Goal: Task Accomplishment & Management: Complete application form

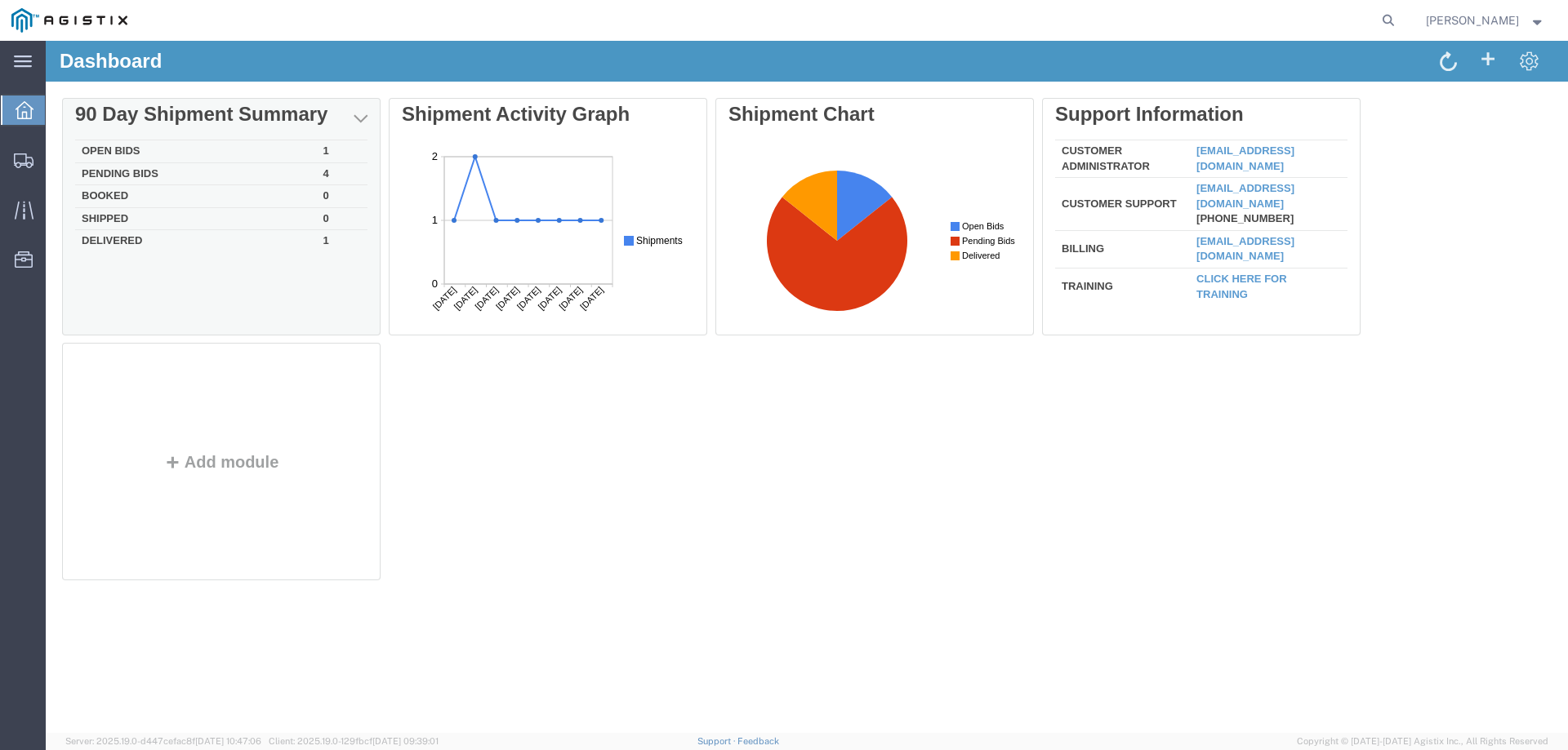
click at [124, 143] on td "Open Bids" at bounding box center [195, 152] width 241 height 23
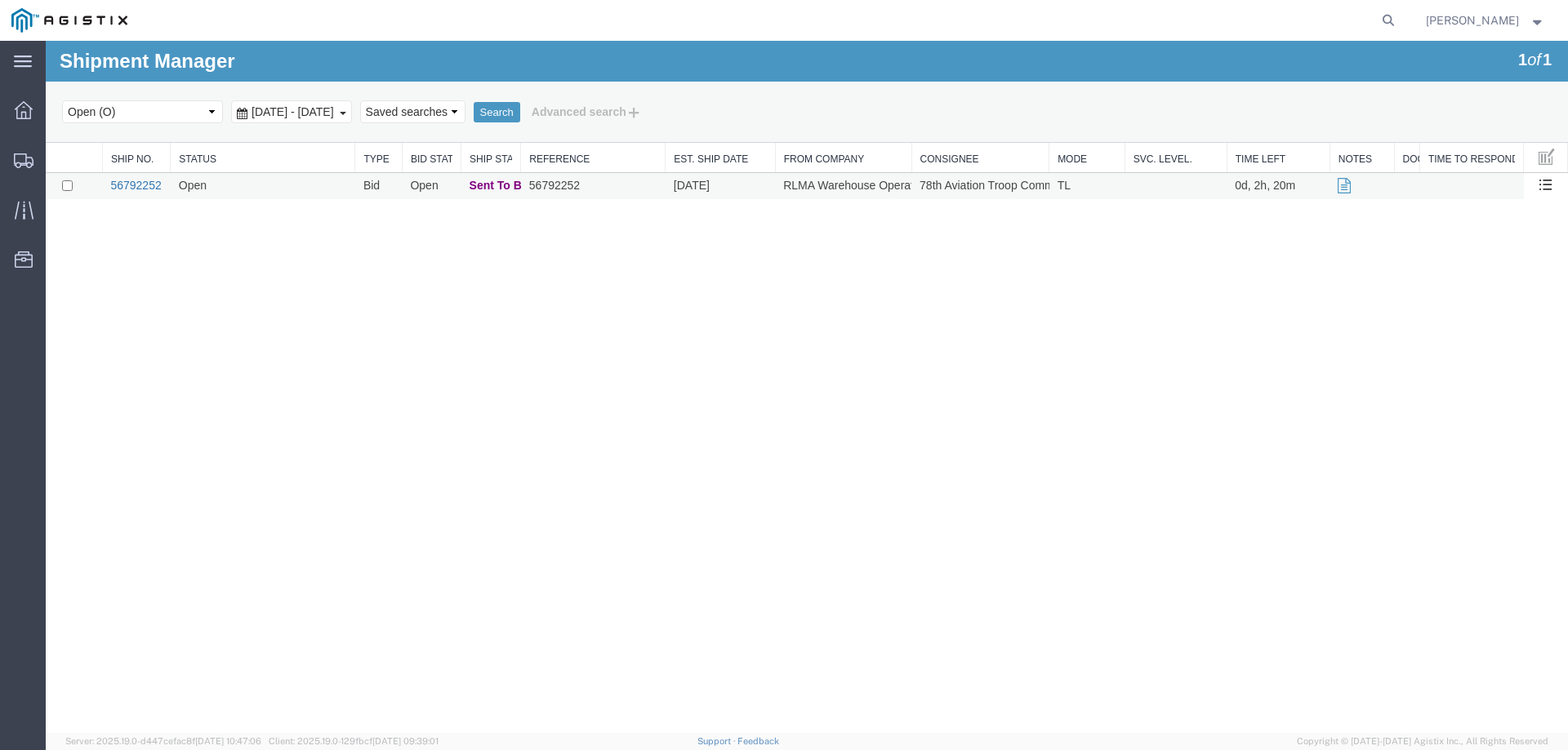
click at [140, 188] on link "56792252" at bounding box center [135, 185] width 51 height 13
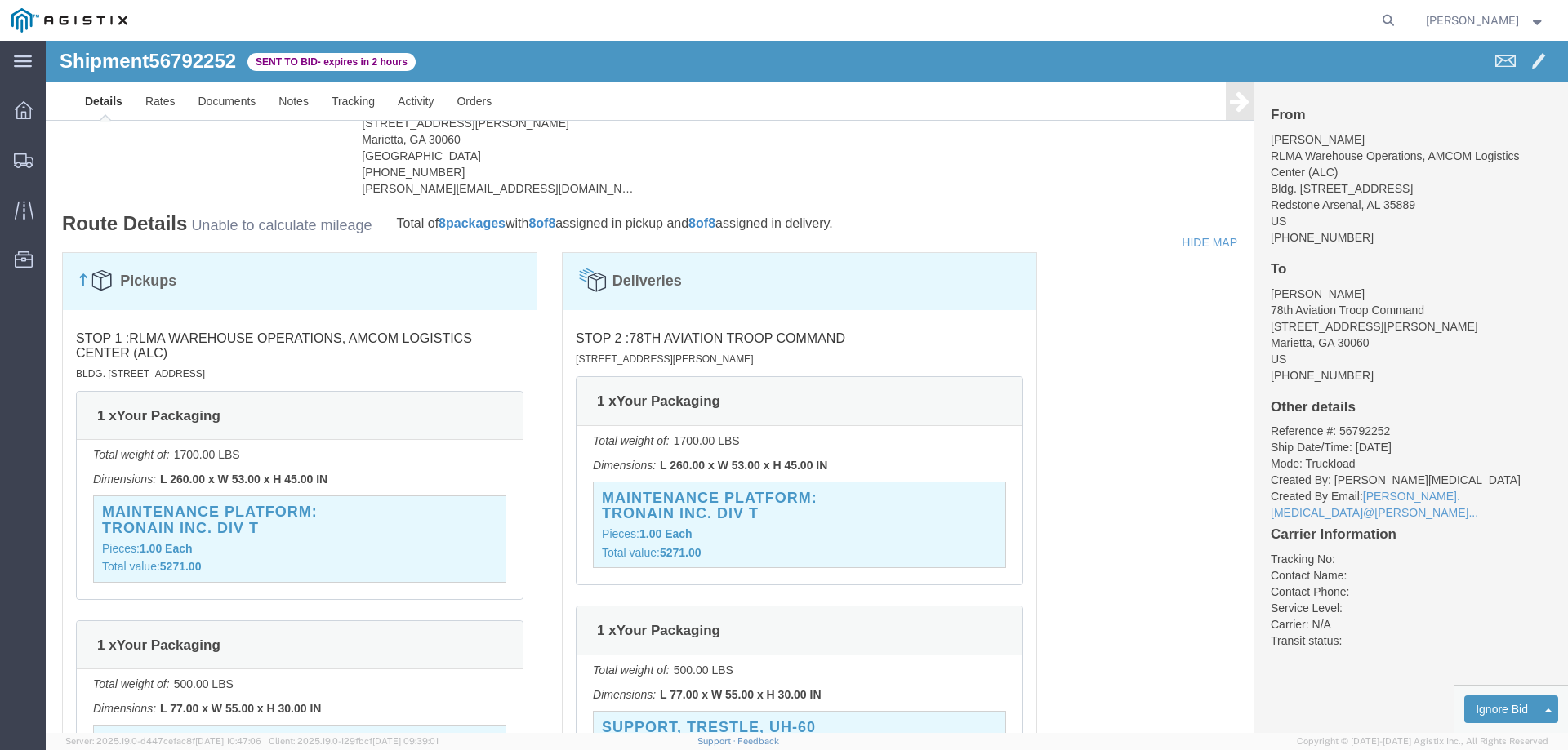
scroll to position [1307, 0]
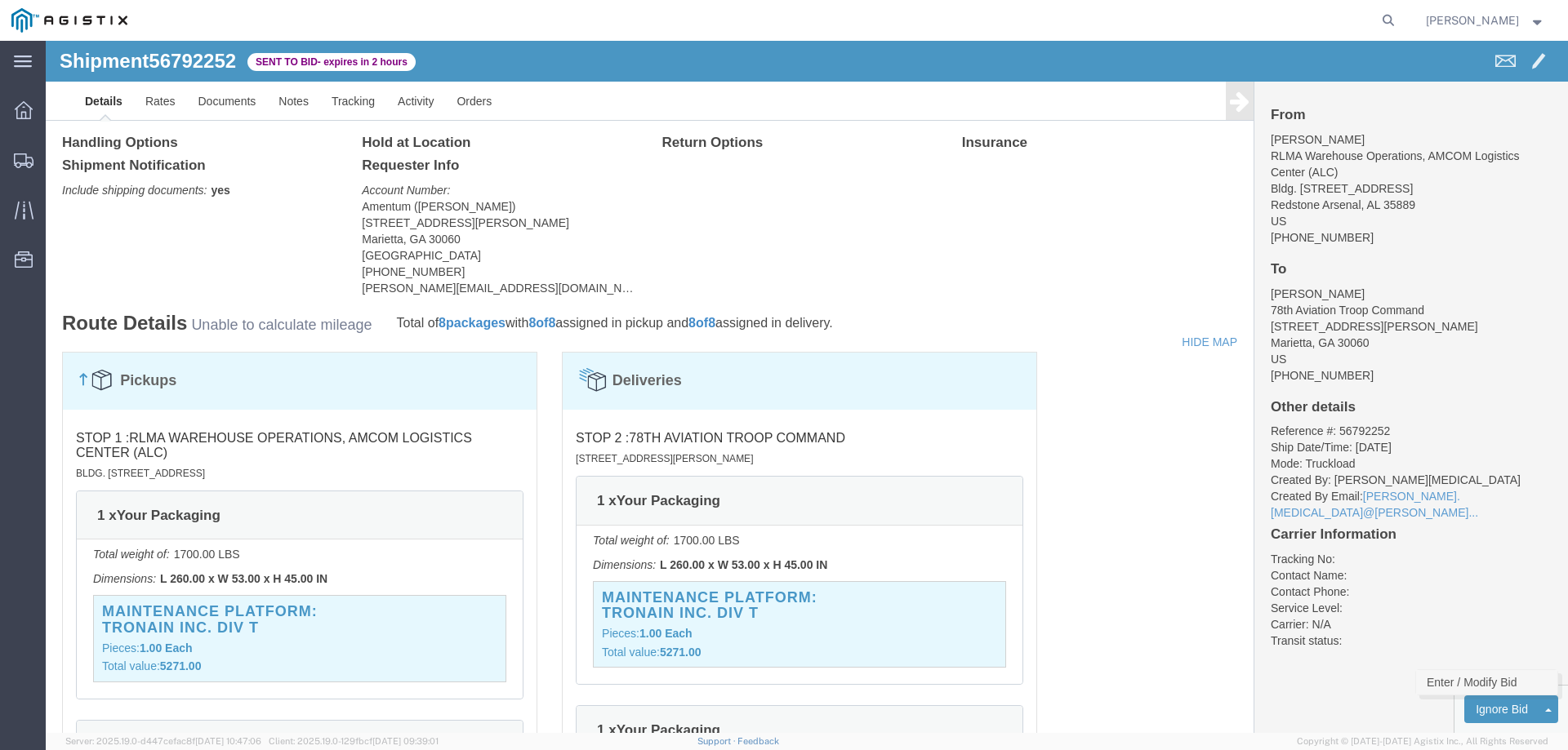
click link "Enter / Modify Bid"
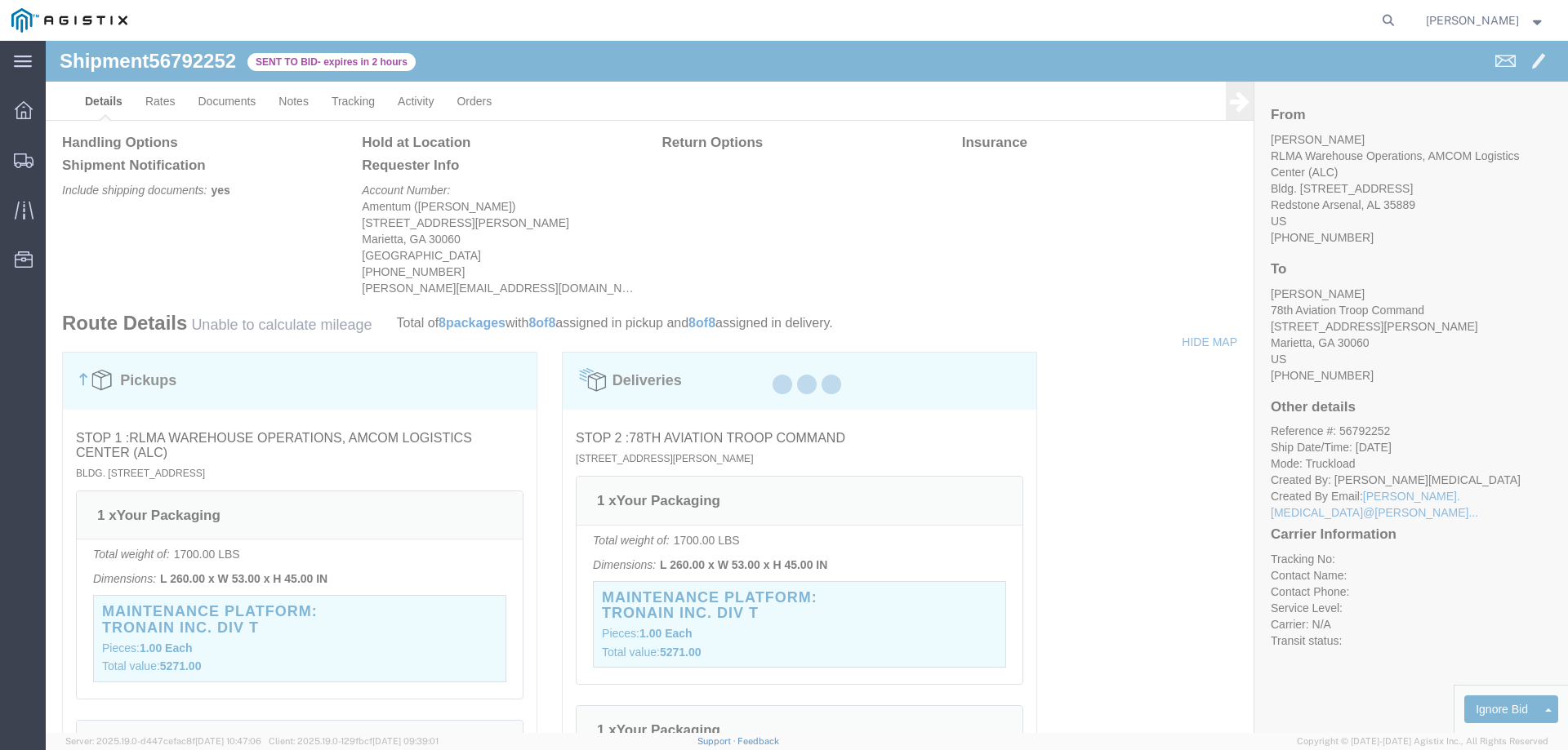
select select "23073"
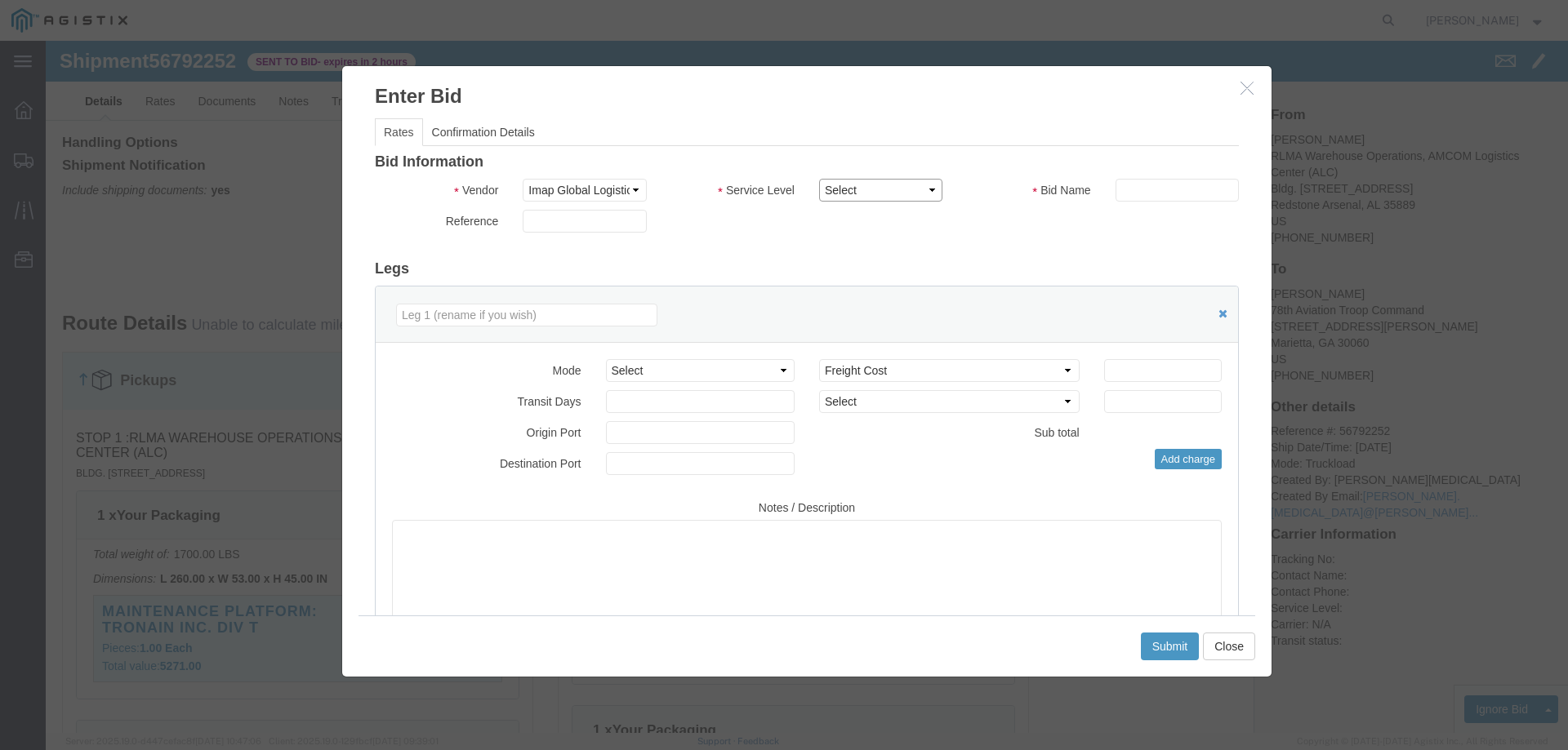
click select "Select Air Ocean TL Standard 3 - 5 Day"
select select "42723"
click select "Select Air Ocean TL Standard 3 - 5 Day"
click input "text"
type input "56792252"
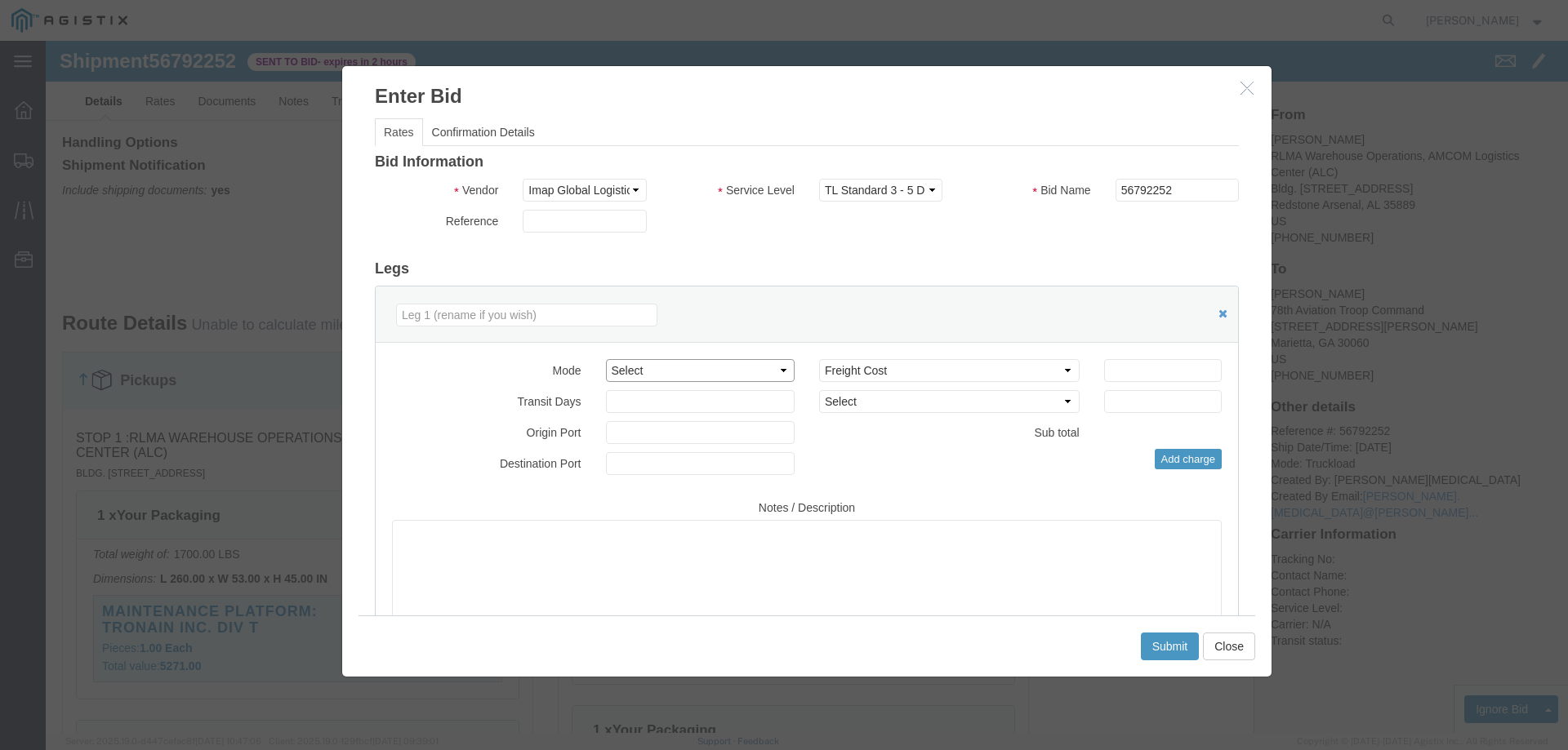
click select "Select Air Less than Truckload Multi-Leg Ocean Freight Rail Small Parcel Truckl…"
select select "TL"
click select "Select Air Less than Truckload Multi-Leg Ocean Freight Rail Small Parcel Truckl…"
click input "number"
type input "900"
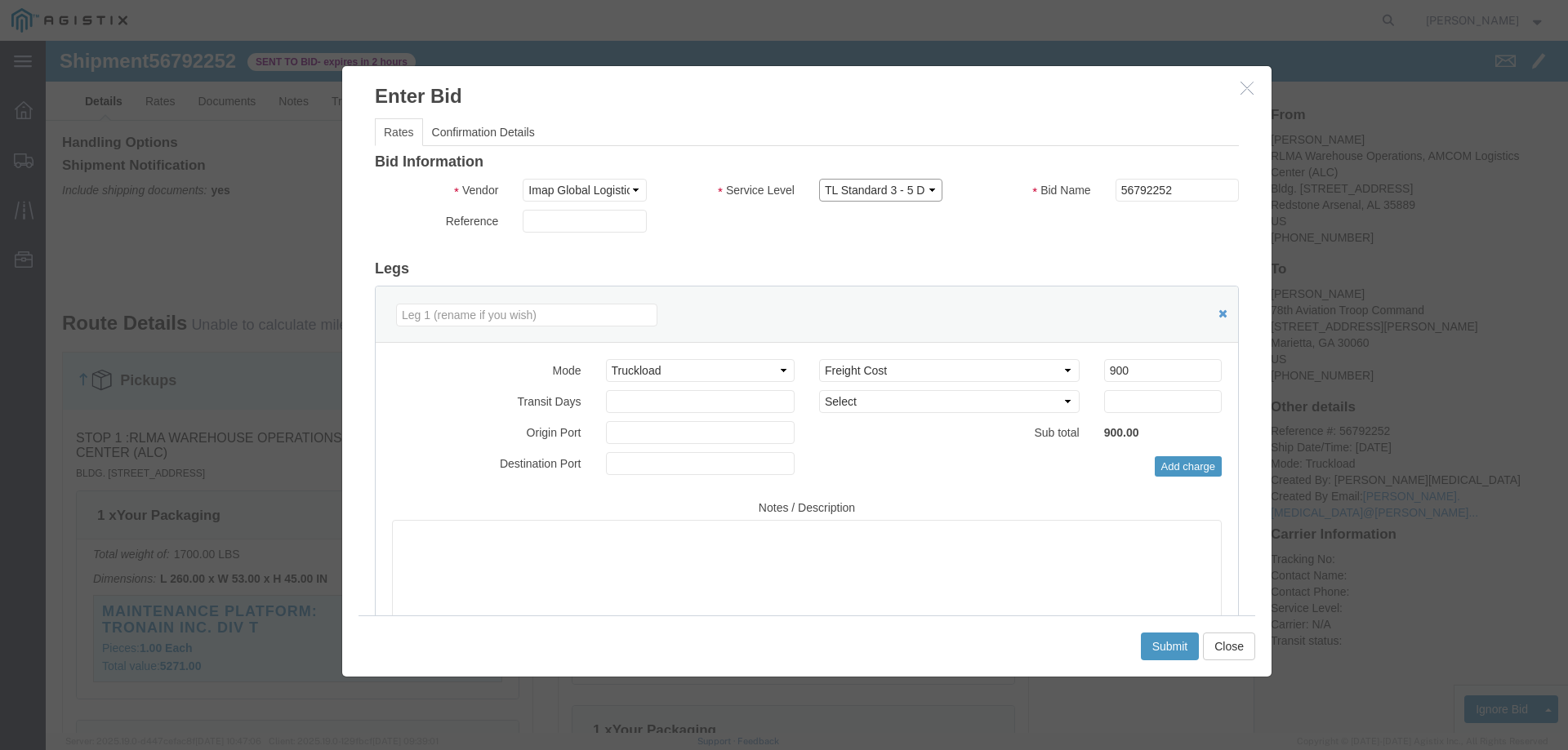
click select "Select Air Ocean TL Standard 3 - 5 Day"
click textarea
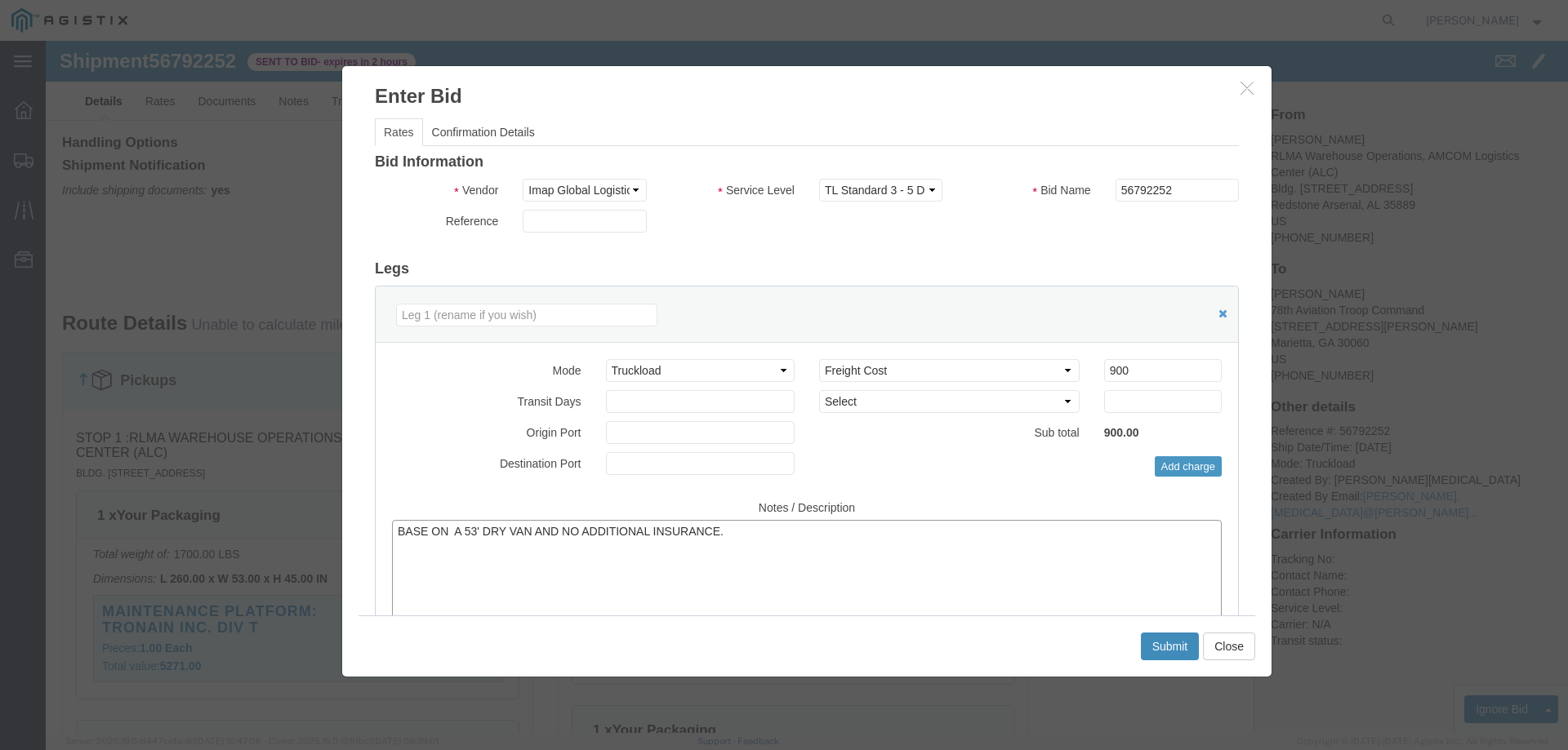
type textarea "BASE ON A 53' DRY VAN AND NO ADDITIONAL INSURANCE."
click button "Submit"
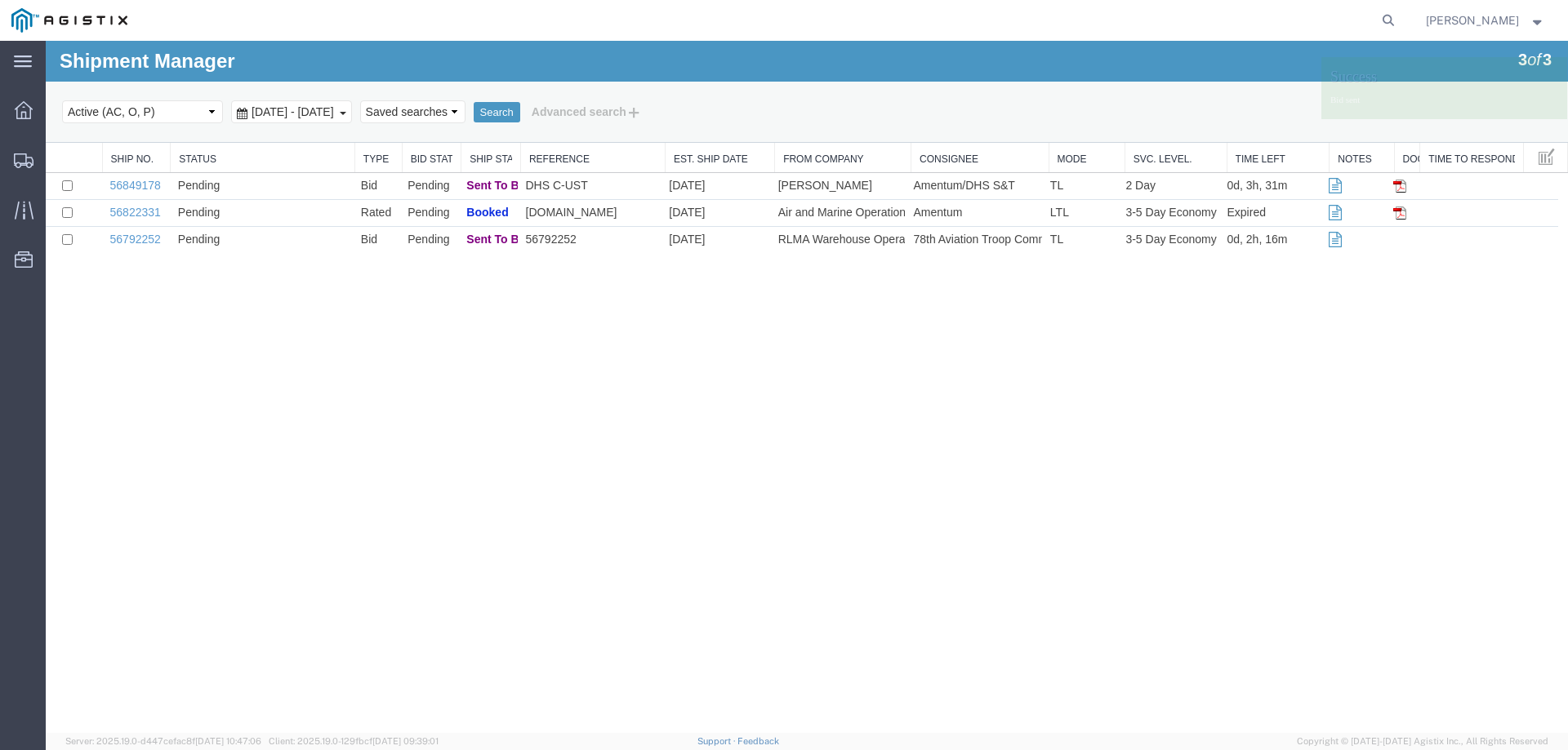
scroll to position [0, 0]
